Goal: Complete application form

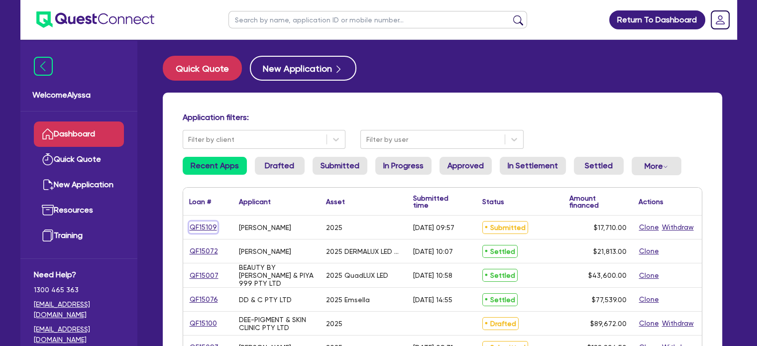
click at [203, 228] on link "QF15109" at bounding box center [203, 226] width 28 height 11
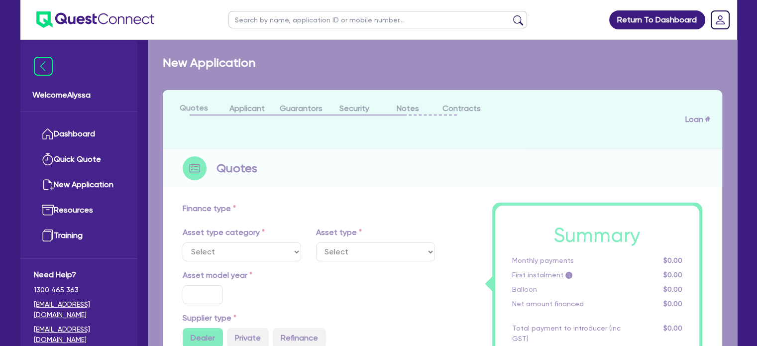
select select "TERTIARY_ASSETS"
type input "2025"
radio input "true"
type input "17,710"
type input "5.08"
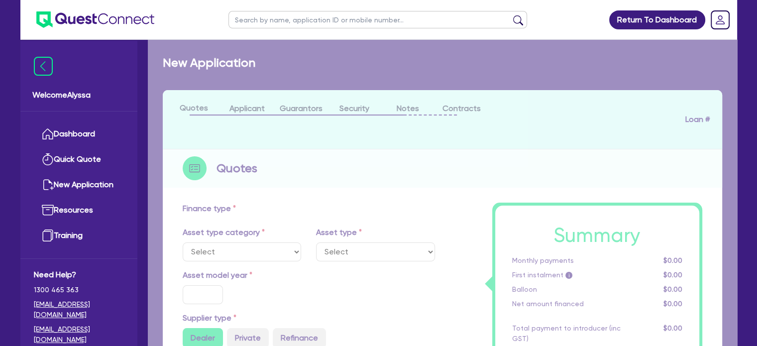
type input "900"
type input "11"
select select "BEAUTY_EQUIPMENT"
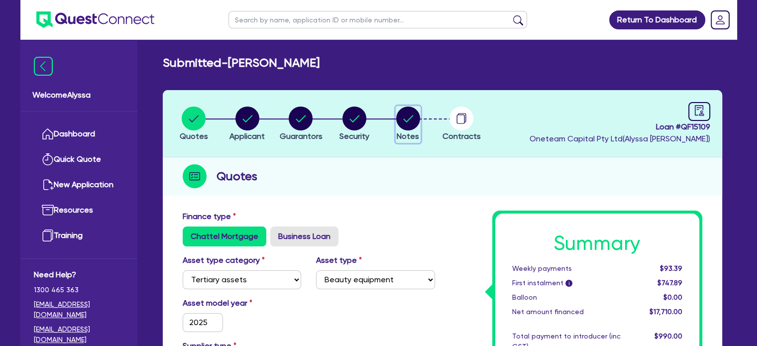
click at [415, 112] on circle "button" at bounding box center [408, 118] width 24 height 24
select select "Other"
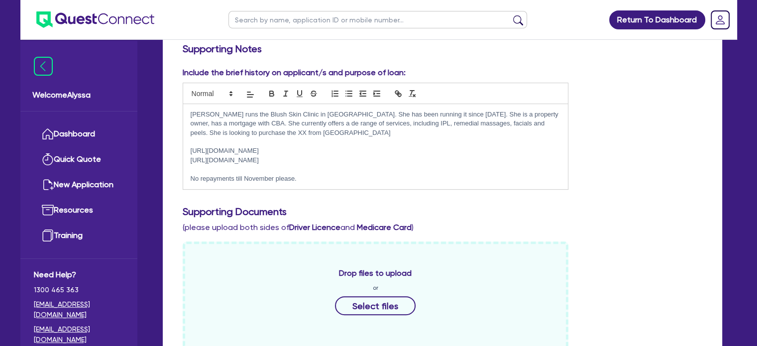
scroll to position [242, 0]
click at [208, 133] on p "[PERSON_NAME] runs the Blush Skin Clinic in [GEOGRAPHIC_DATA]. She has been run…" at bounding box center [376, 123] width 370 height 27
click at [335, 184] on p "No repayments till November please." at bounding box center [376, 179] width 370 height 9
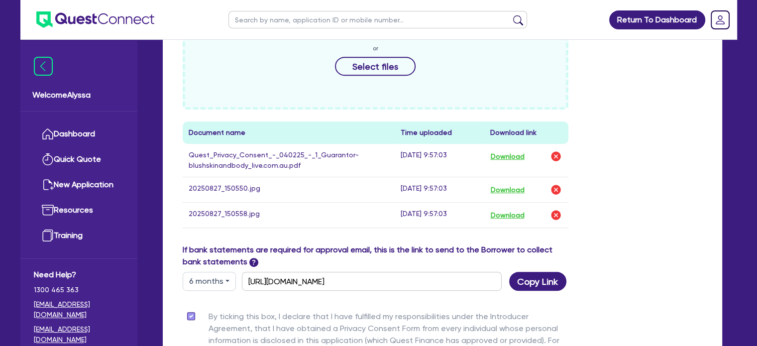
scroll to position [482, 0]
click at [633, 244] on div "Uploading... 100% Document name Time uploaded Download link Quest_Privacy_Conse…" at bounding box center [442, 123] width 534 height 242
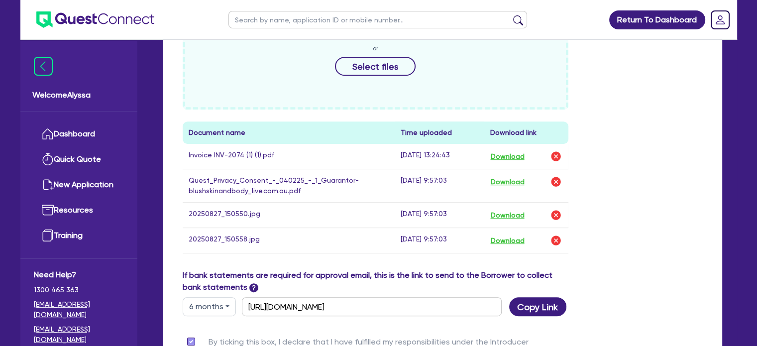
scroll to position [0, 0]
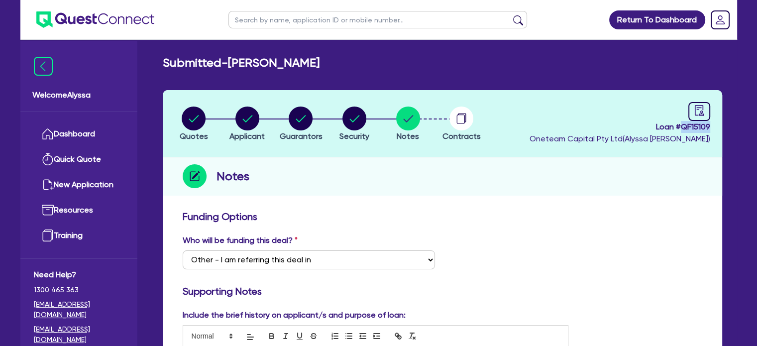
drag, startPoint x: 712, startPoint y: 129, endPoint x: 681, endPoint y: 127, distance: 30.4
click at [681, 127] on header "Quotes Applicant [GEOGRAPHIC_DATA] Security Notes Contracts Loan # QF15109 Onet…" at bounding box center [442, 123] width 559 height 67
copy span "QF15109"
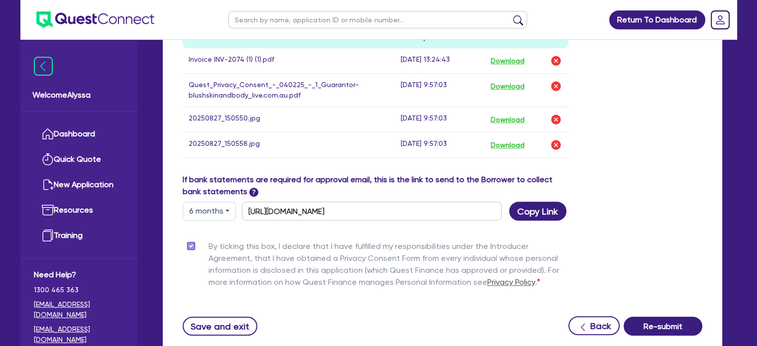
scroll to position [664, 0]
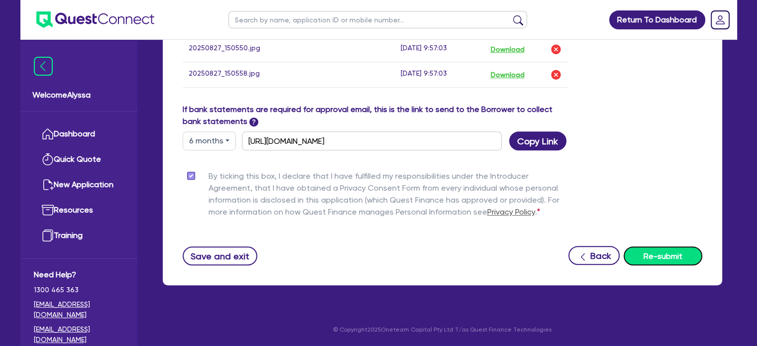
click at [656, 262] on button "Re-submit" at bounding box center [663, 255] width 79 height 19
